Goal: Task Accomplishment & Management: Use online tool/utility

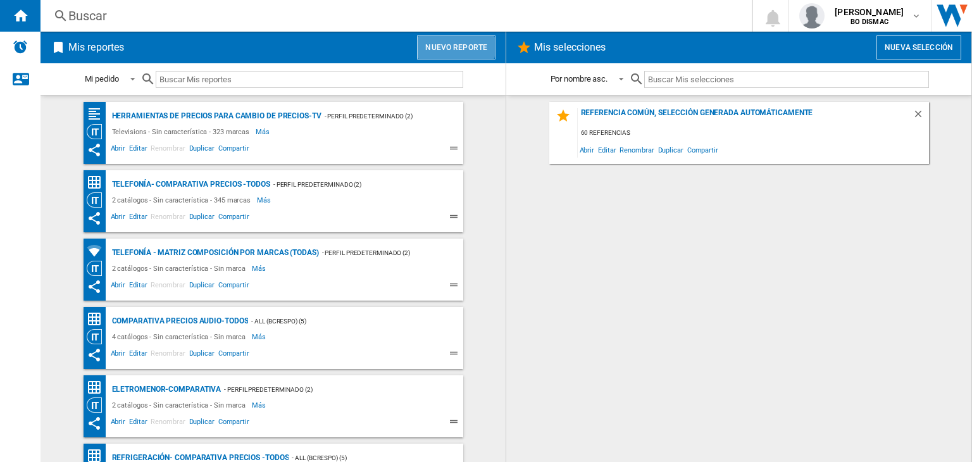
click at [420, 40] on button "Nuevo reporte" at bounding box center [456, 47] width 78 height 24
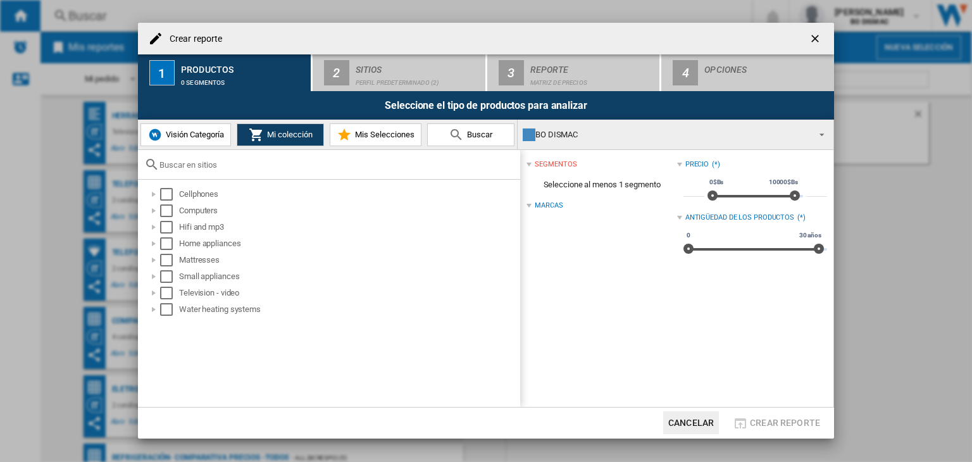
click at [195, 138] on span "Visión Categoría" at bounding box center [193, 134] width 61 height 9
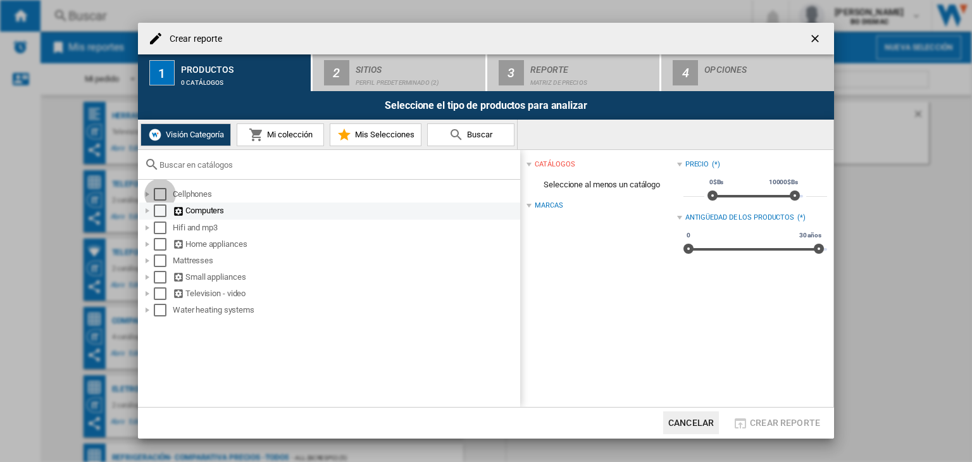
drag, startPoint x: 159, startPoint y: 196, endPoint x: 158, endPoint y: 213, distance: 17.8
click at [159, 205] on ol "Cellphones Computers Hifi and mp3 Home appliances Mattresses Small appliances T…" at bounding box center [329, 252] width 382 height 132
click at [158, 215] on div "Select" at bounding box center [160, 210] width 13 height 13
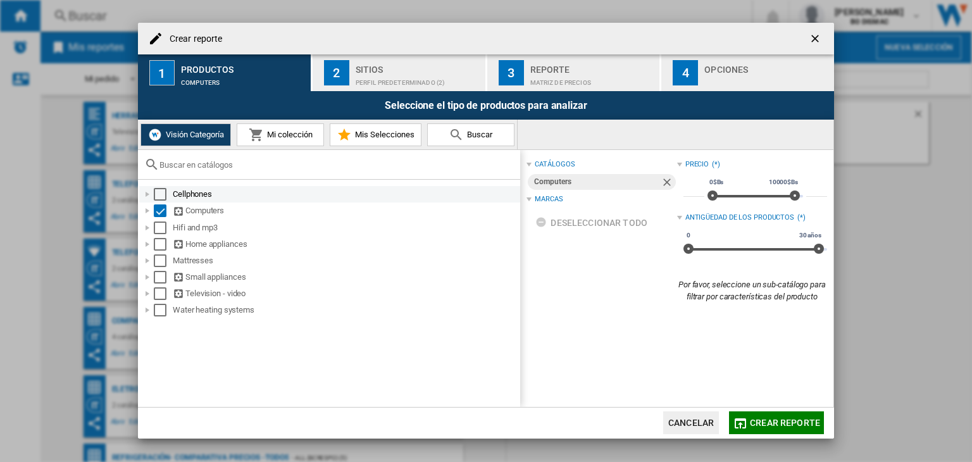
click at [158, 192] on div "Select" at bounding box center [160, 194] width 13 height 13
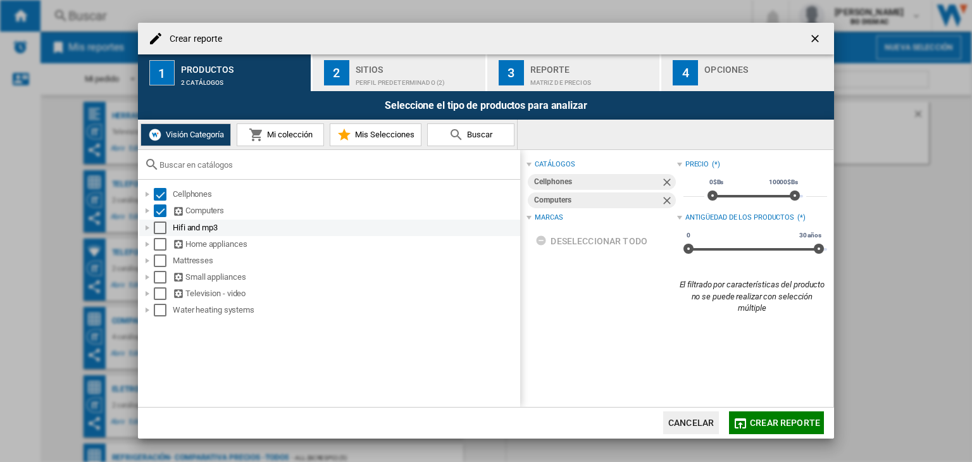
click at [159, 229] on div "Select" at bounding box center [160, 227] width 13 height 13
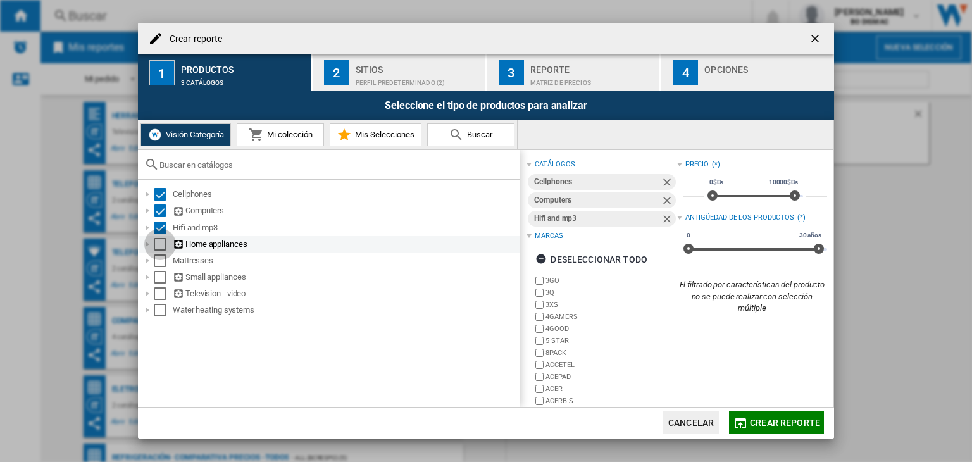
click at [163, 240] on div "Select" at bounding box center [160, 244] width 13 height 13
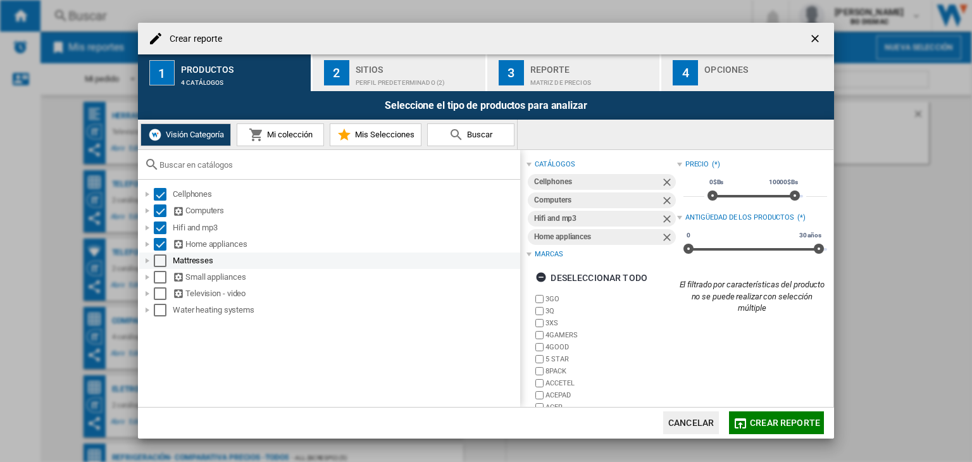
click at [165, 259] on div "Select" at bounding box center [160, 260] width 13 height 13
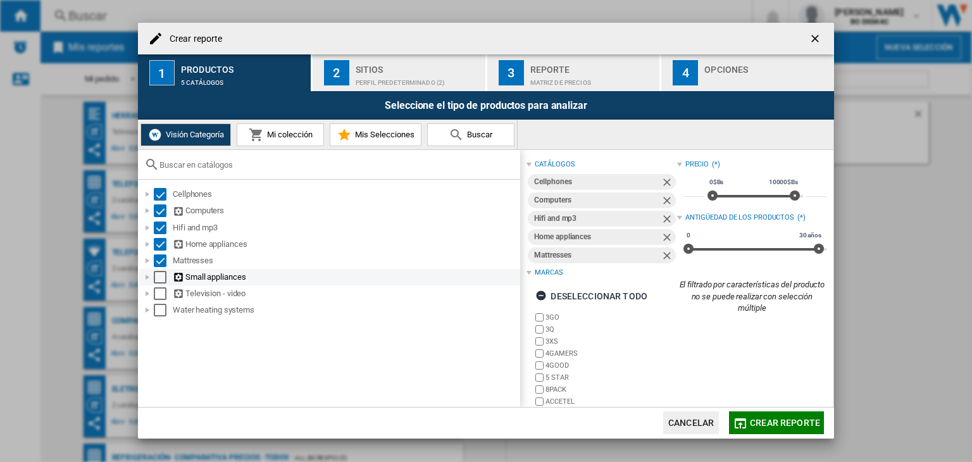
drag, startPoint x: 161, startPoint y: 275, endPoint x: 161, endPoint y: 292, distance: 17.1
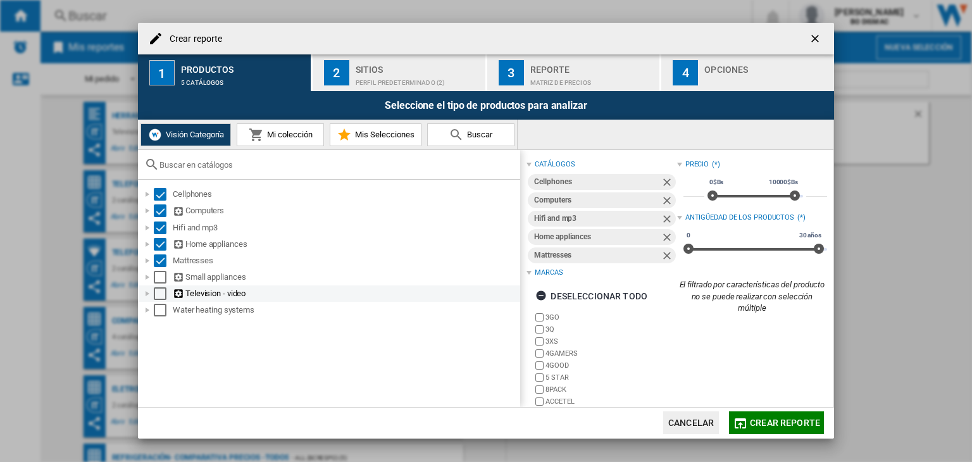
click at [161, 275] on div "Select" at bounding box center [160, 277] width 13 height 13
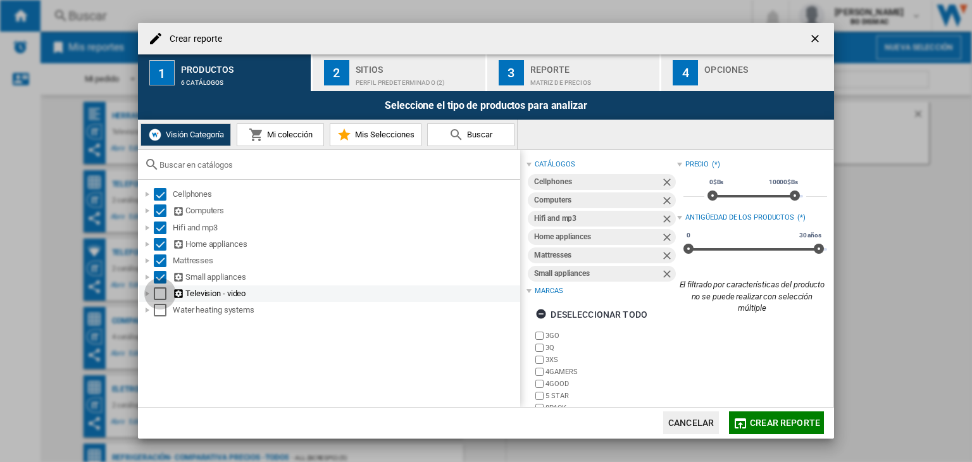
click at [161, 299] on div "Select" at bounding box center [160, 293] width 13 height 13
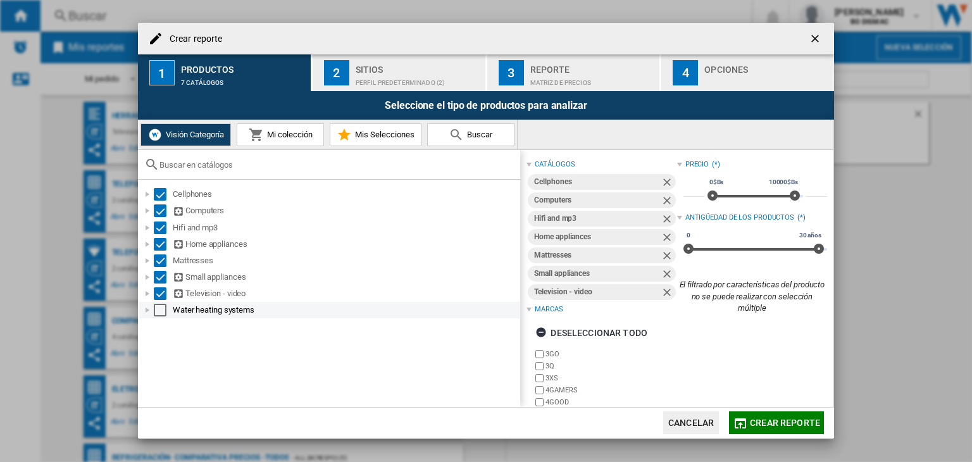
click at [161, 309] on div "Select" at bounding box center [160, 310] width 13 height 13
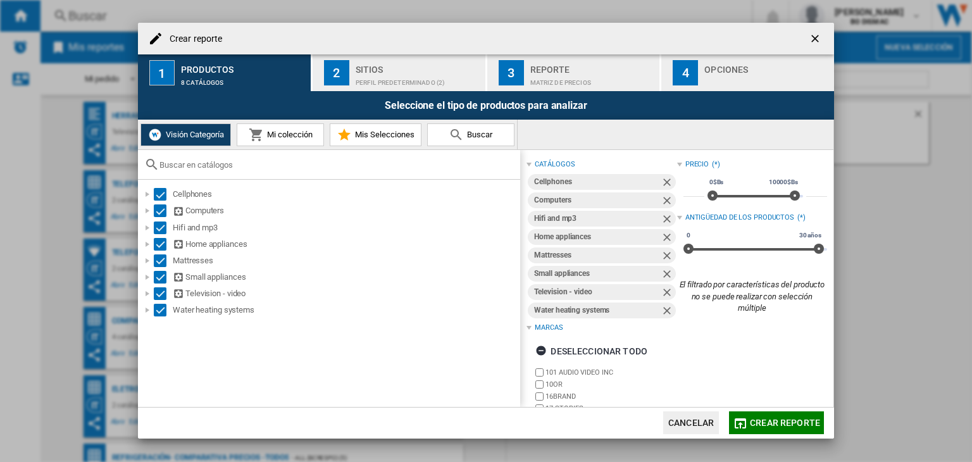
click at [357, 83] on div "Perfil predeterminado (2)" at bounding box center [418, 79] width 125 height 13
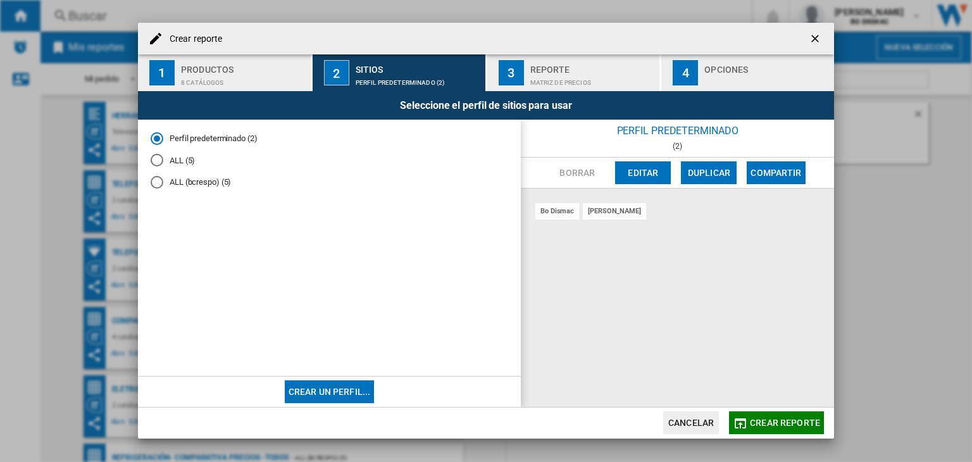
click at [161, 159] on div "ALL (5)" at bounding box center [157, 160] width 13 height 13
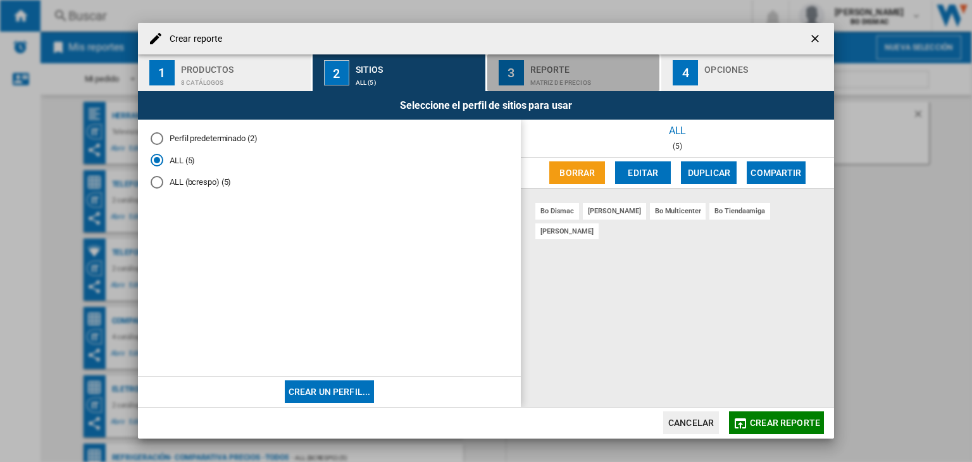
click at [580, 65] on div "Reporte" at bounding box center [592, 65] width 125 height 13
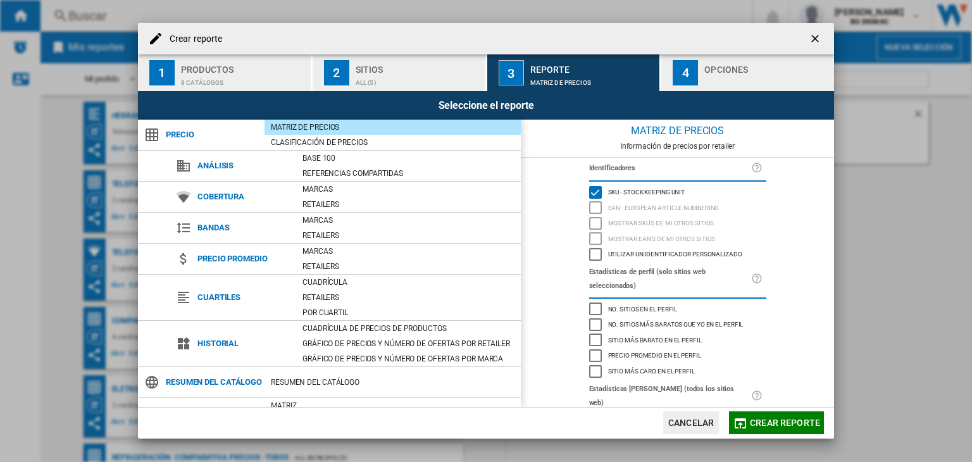
click at [682, 63] on div "4" at bounding box center [685, 72] width 25 height 25
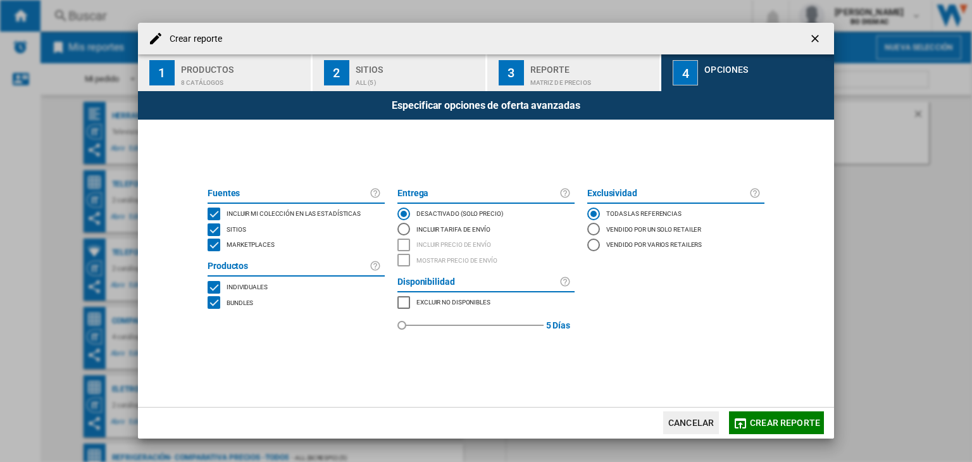
click at [568, 66] on div "Reporte" at bounding box center [592, 65] width 125 height 13
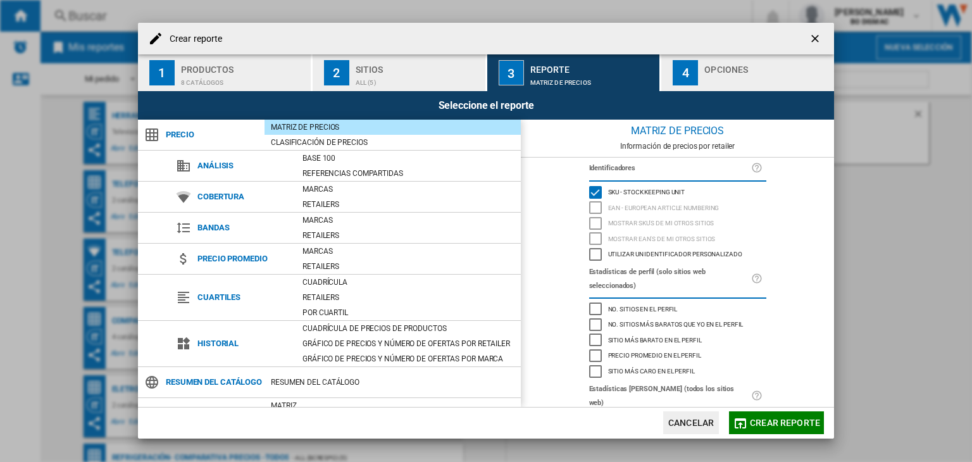
click at [263, 74] on div "8 catálogos" at bounding box center [243, 79] width 125 height 13
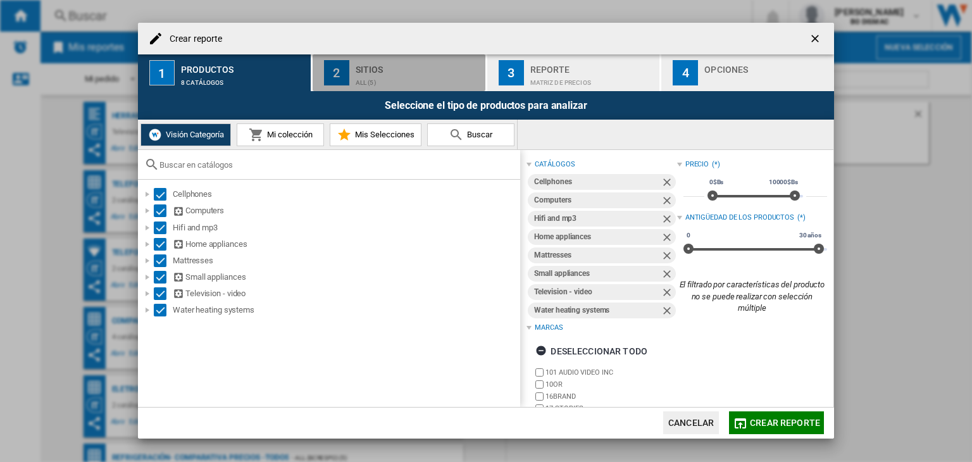
click at [352, 56] on button "2 Sitios ALL (5)" at bounding box center [400, 72] width 174 height 37
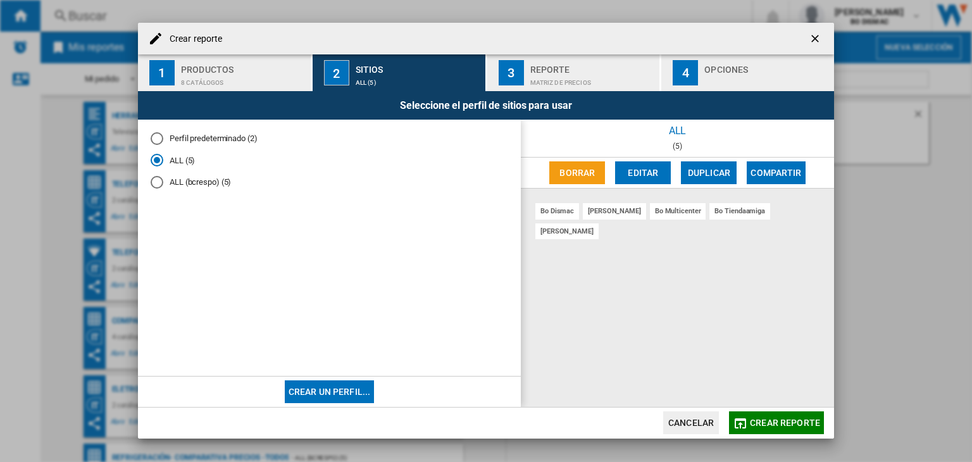
click at [509, 67] on div "3" at bounding box center [511, 72] width 25 height 25
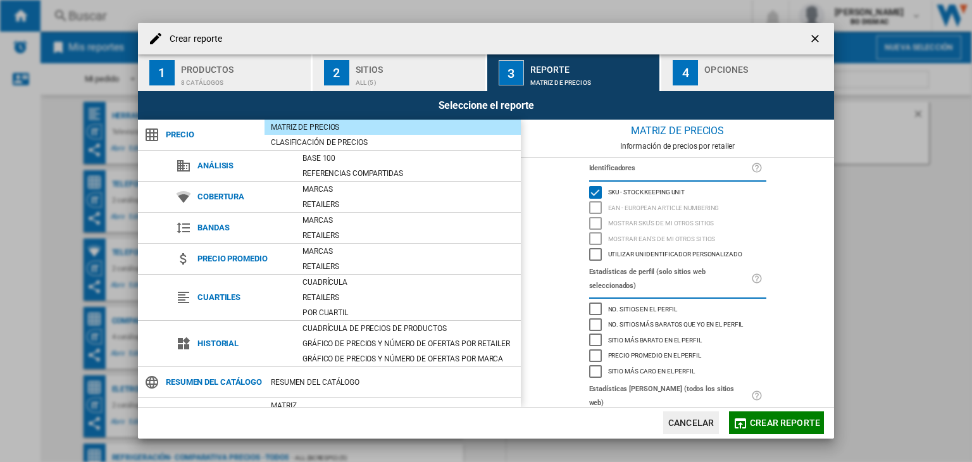
scroll to position [70, 0]
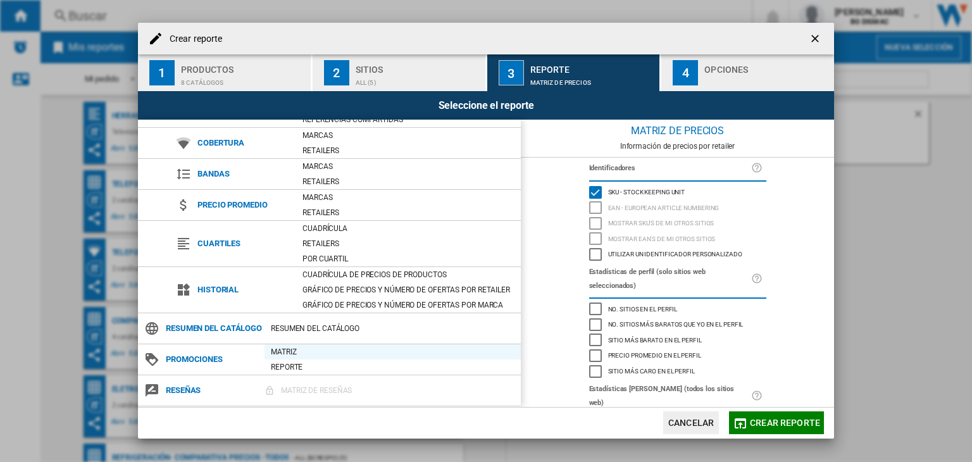
click at [286, 356] on div "Matriz" at bounding box center [393, 352] width 256 height 13
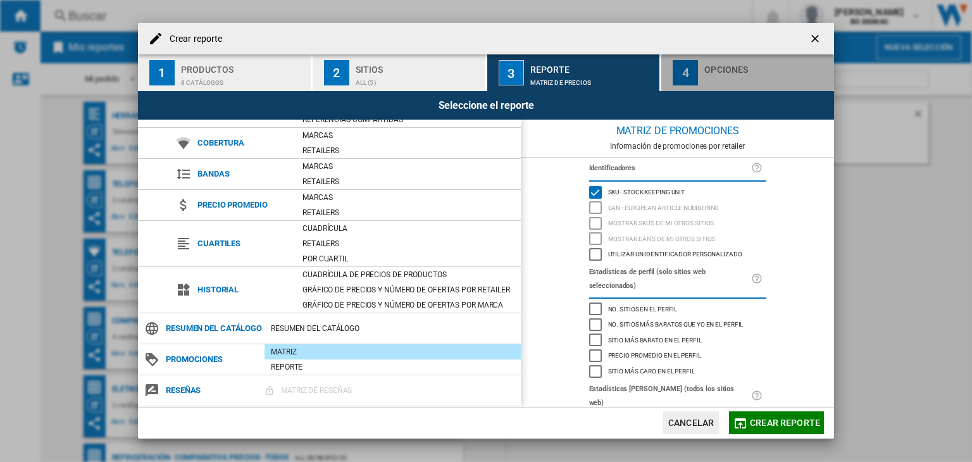
click at [691, 77] on div "4" at bounding box center [685, 72] width 25 height 25
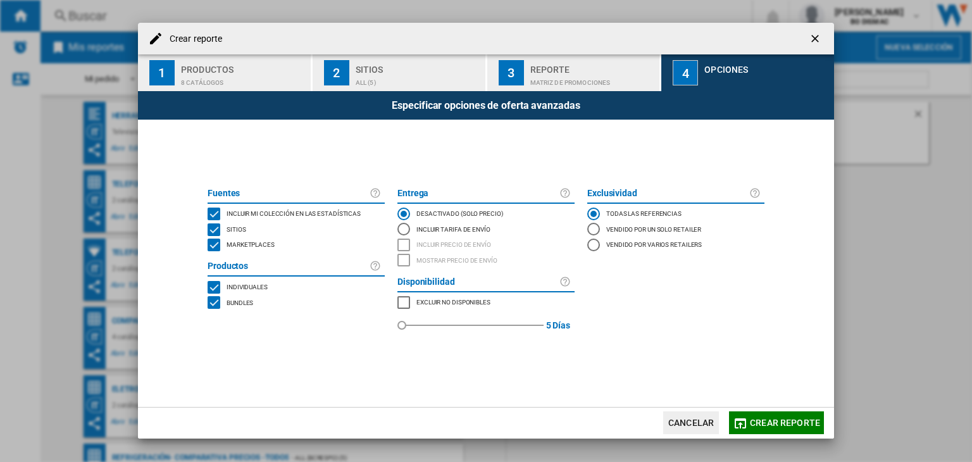
click at [213, 300] on div "BUNDLES" at bounding box center [214, 302] width 13 height 13
click at [774, 420] on span "Crear reporte" at bounding box center [785, 423] width 70 height 10
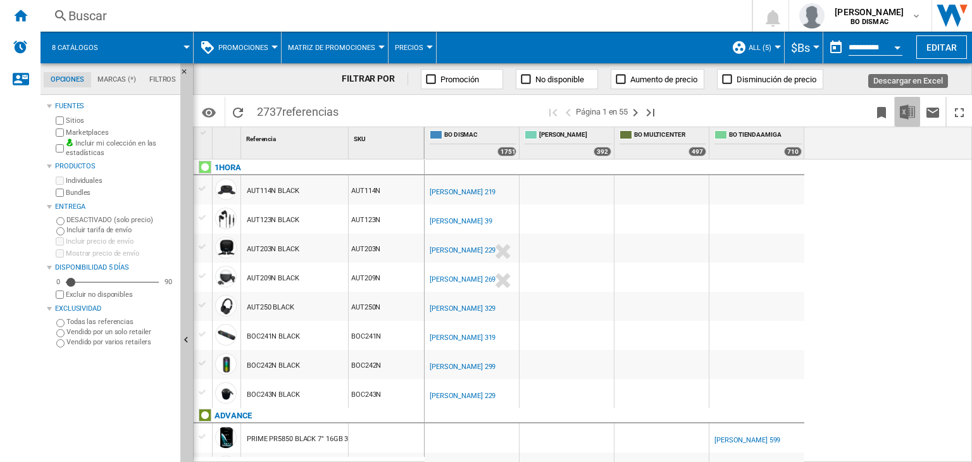
click at [906, 109] on img "Descargar en Excel" at bounding box center [907, 111] width 15 height 15
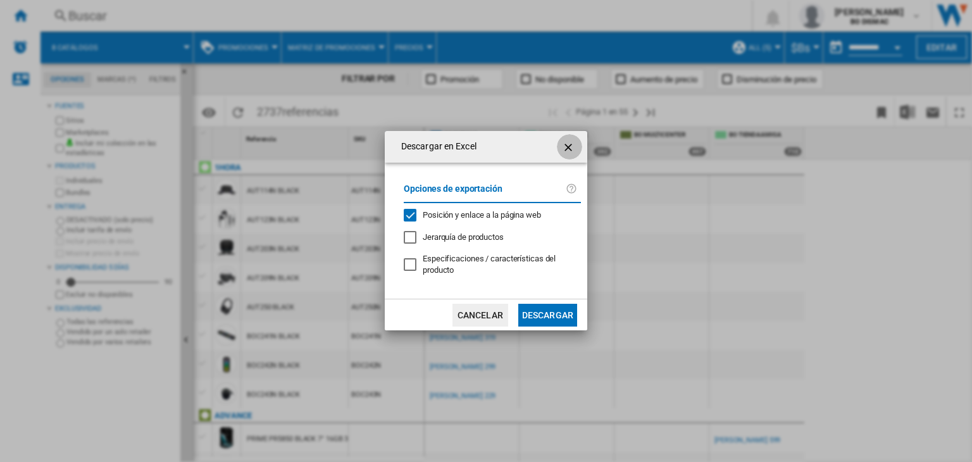
click at [567, 148] on ng-md-icon "getI18NText('BUTTONS.CLOSE_DIALOG')" at bounding box center [569, 147] width 15 height 15
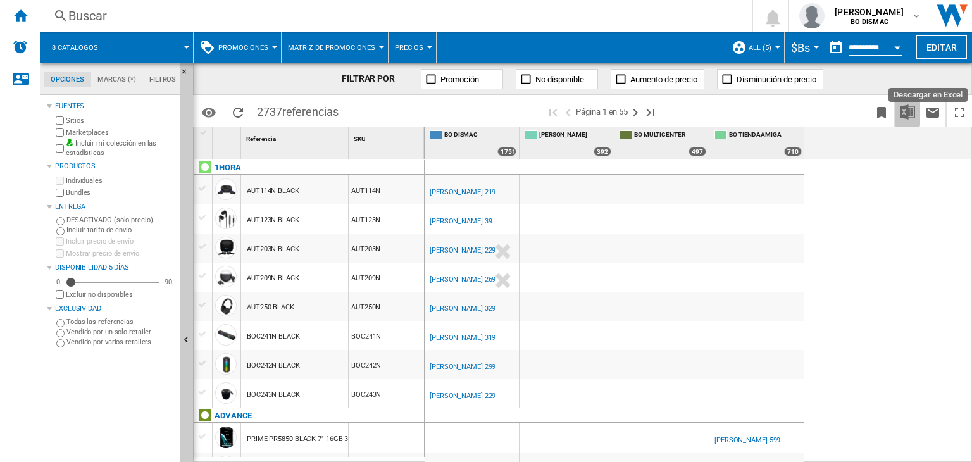
click at [901, 113] on img "Descargar en Excel" at bounding box center [907, 111] width 15 height 15
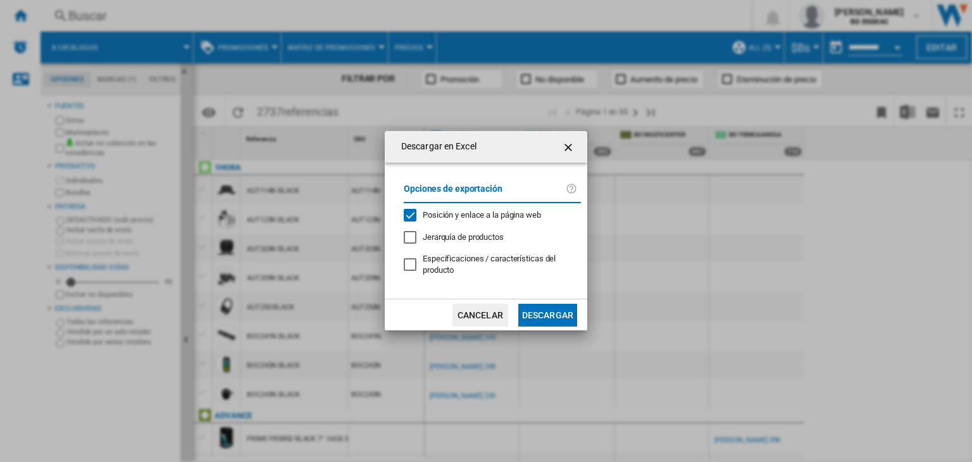
click at [413, 218] on div "Posición y enlace a la página web" at bounding box center [410, 215] width 13 height 13
click at [540, 315] on button "Descargar" at bounding box center [547, 315] width 59 height 23
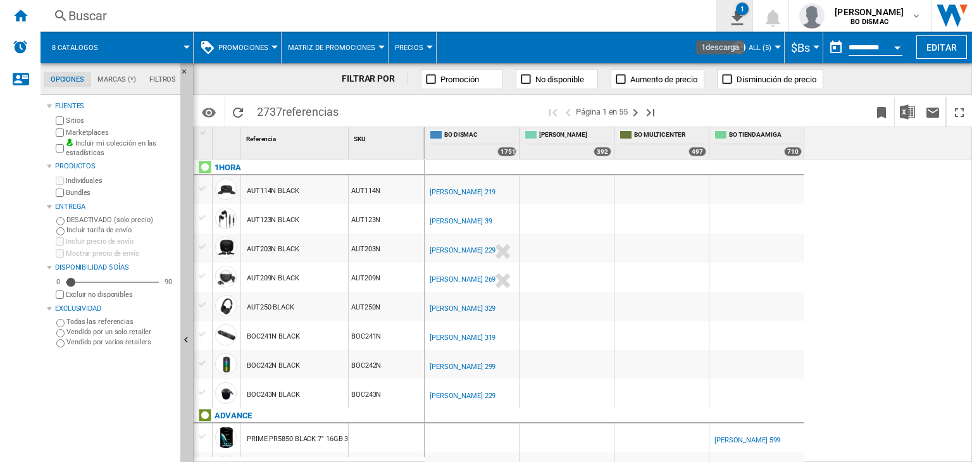
click at [719, 28] on button "1" at bounding box center [734, 16] width 35 height 32
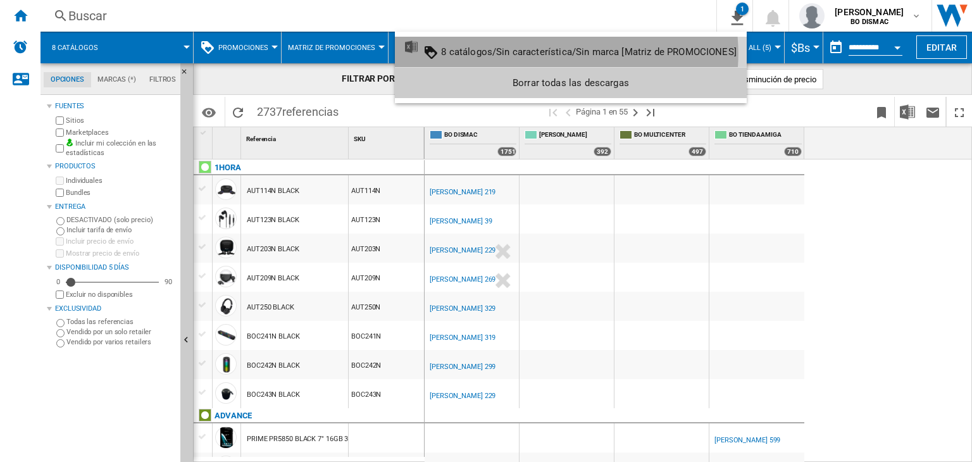
click at [548, 54] on div "8 catálogos/Sin característica/Sin marca [Matriz de PROMOCIONES]" at bounding box center [589, 51] width 296 height 11
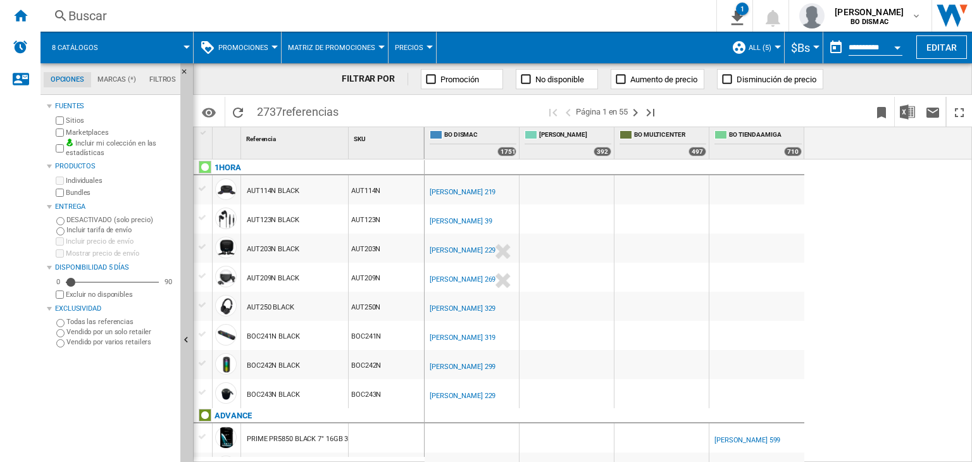
click at [548, 54] on span at bounding box center [581, 48] width 289 height 32
